Goal: Find specific page/section: Find specific page/section

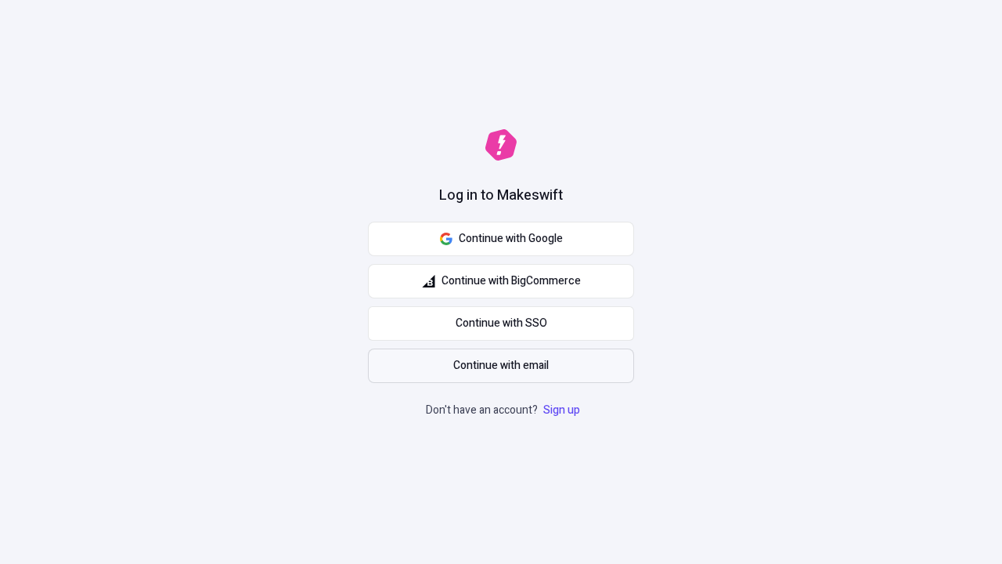
click at [501, 366] on span "Continue with email" at bounding box center [501, 365] width 96 height 17
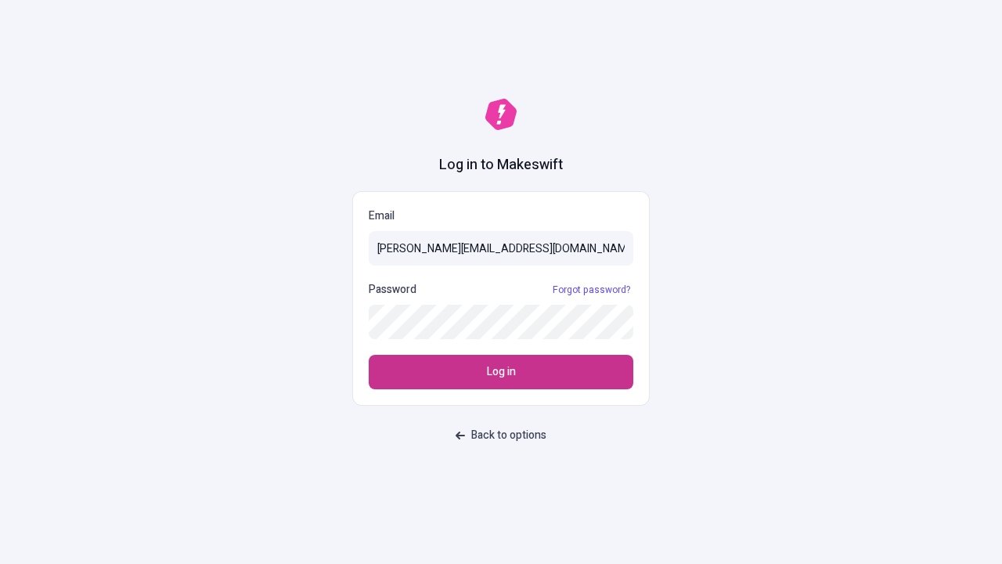
click at [501, 372] on span "Log in" at bounding box center [501, 371] width 29 height 17
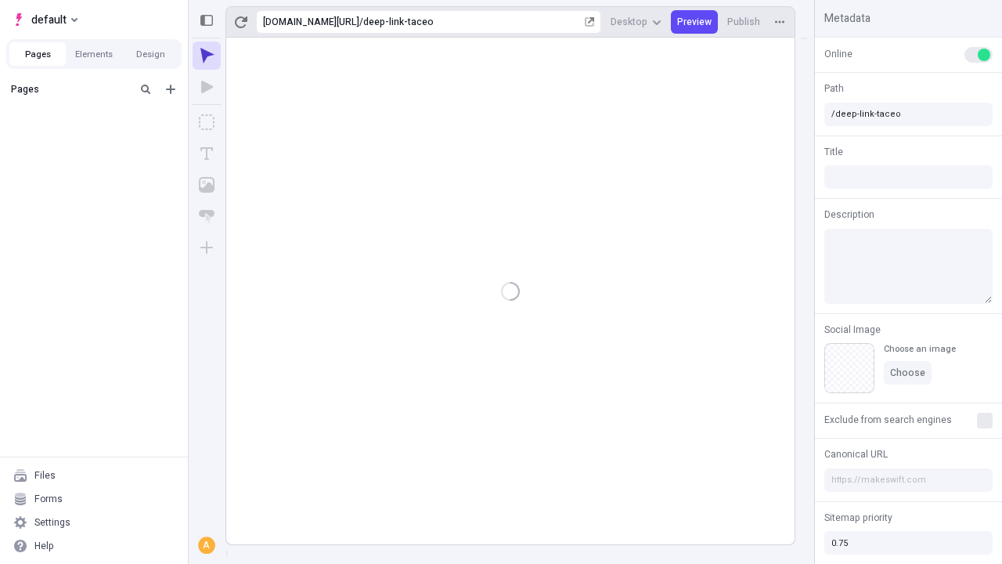
type input "/deep-link-taceo"
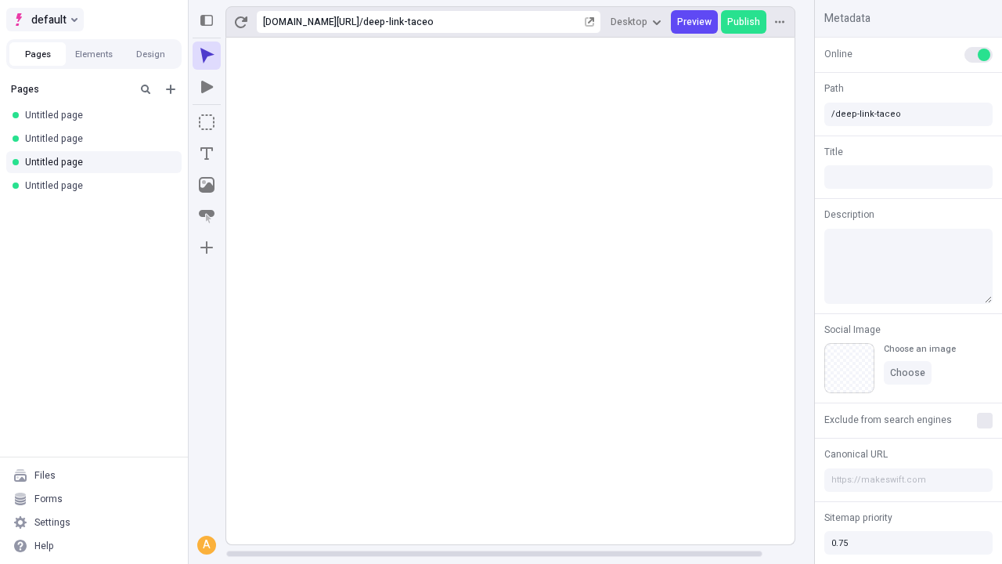
click at [44, 20] on span "default" at bounding box center [48, 19] width 35 height 19
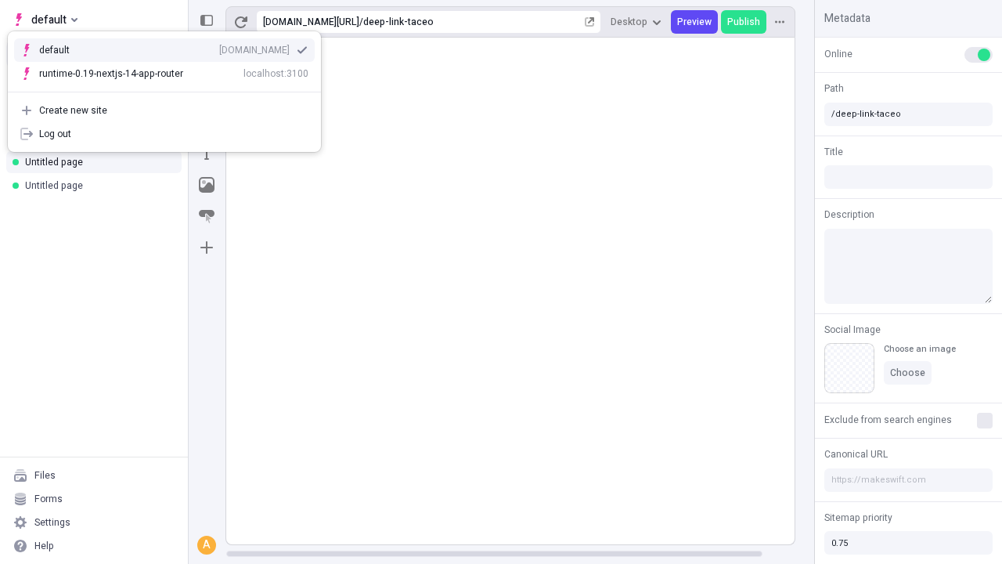
click at [219, 47] on div "[DOMAIN_NAME]" at bounding box center [254, 50] width 70 height 13
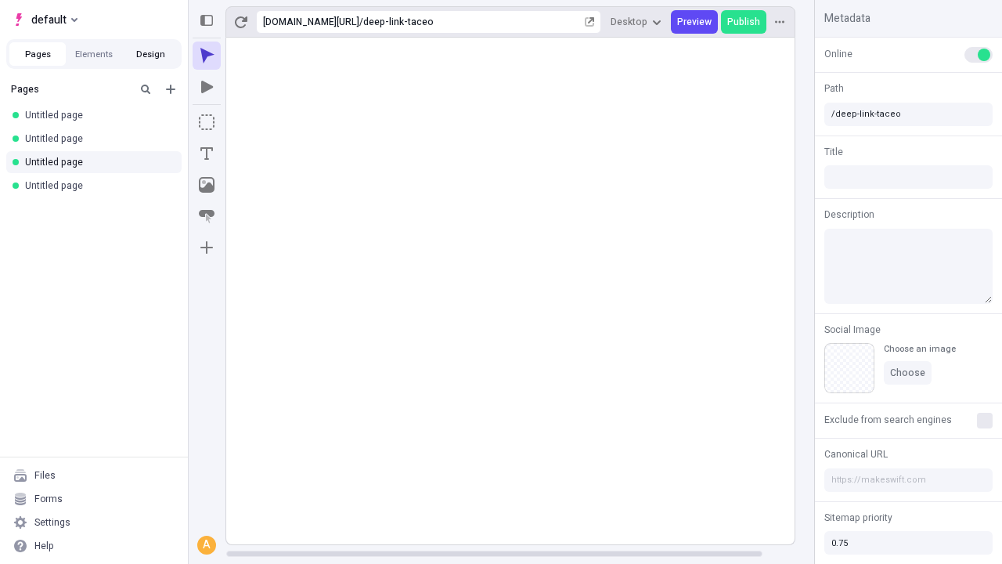
click at [150, 54] on button "Design" at bounding box center [150, 53] width 56 height 23
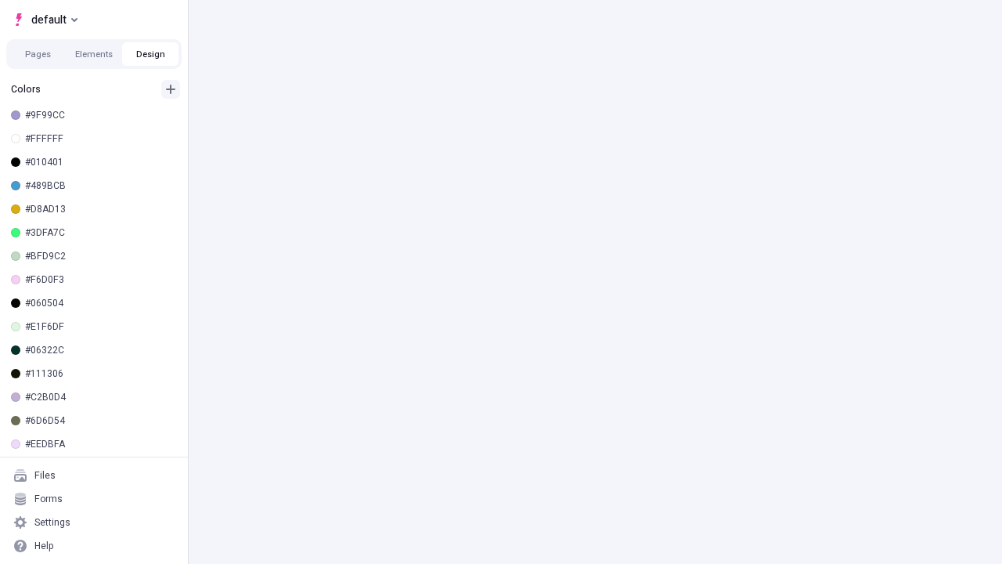
click at [171, 89] on icon "button" at bounding box center [170, 89] width 9 height 9
